Goal: Transaction & Acquisition: Purchase product/service

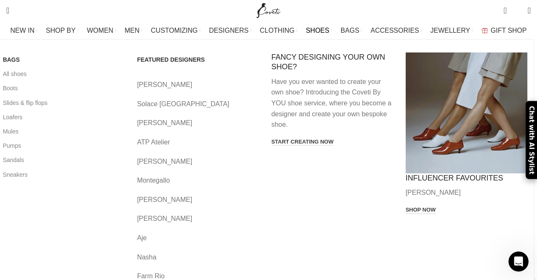
click at [316, 29] on span "SHOES" at bounding box center [317, 30] width 23 height 8
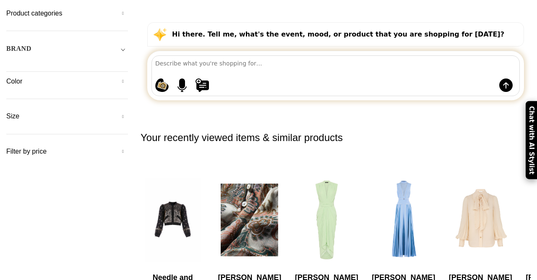
scroll to position [87, 0]
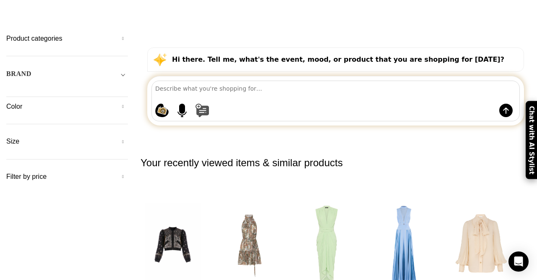
click at [320, 104] on button at bounding box center [343, 110] width 297 height 13
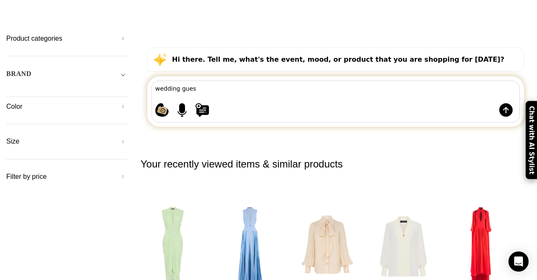
type textarea "wedding guest"
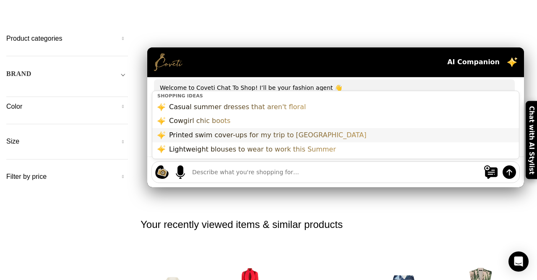
scroll to position [0, 0]
